Goal: Check status: Check status

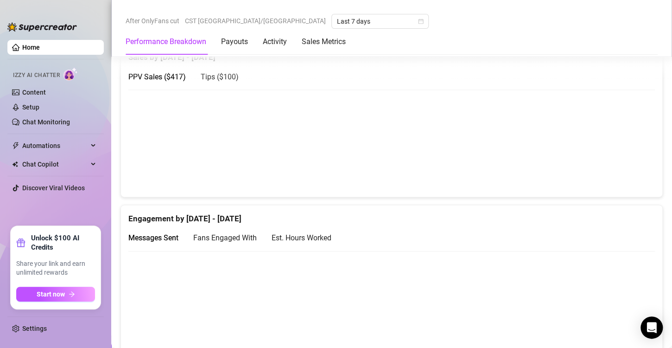
scroll to position [466, 0]
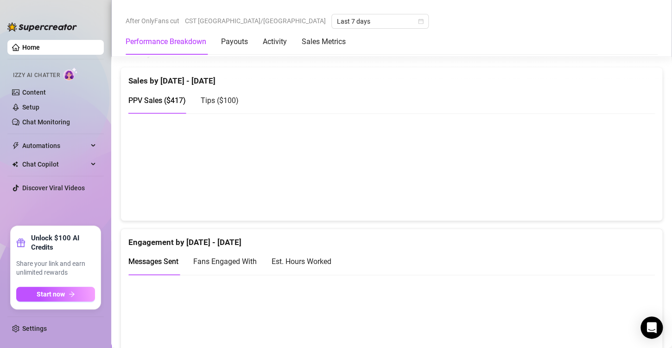
click at [316, 259] on div "Est. Hours Worked" at bounding box center [302, 261] width 60 height 12
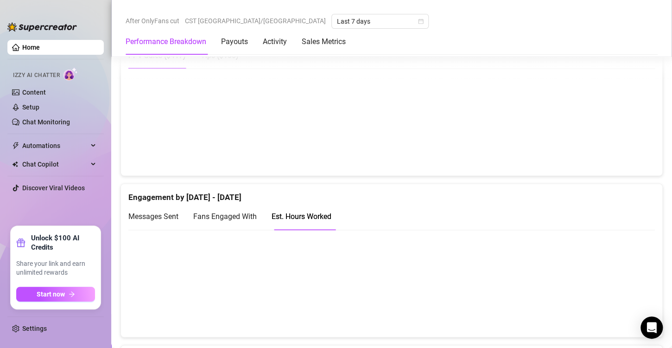
scroll to position [513, 0]
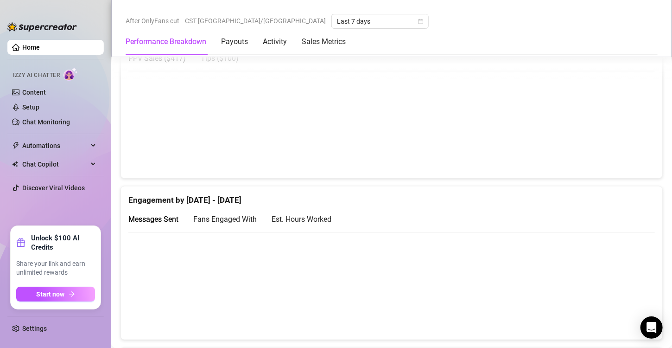
scroll to position [495, 0]
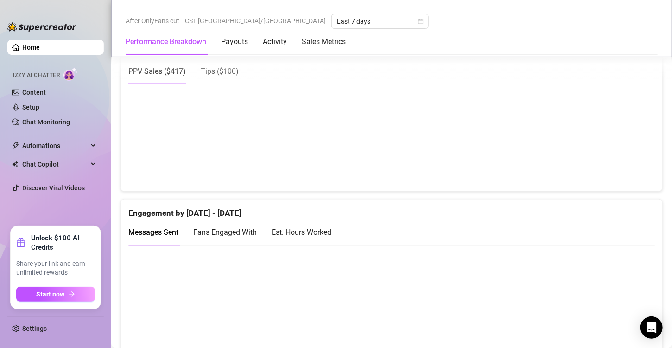
click at [287, 232] on div "Est. Hours Worked" at bounding box center [302, 232] width 60 height 12
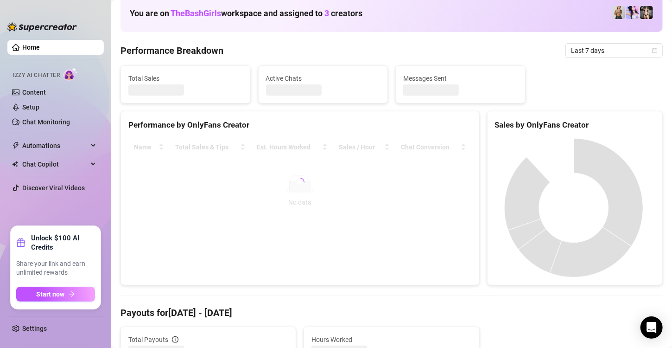
scroll to position [57, 0]
